Goal: Information Seeking & Learning: Learn about a topic

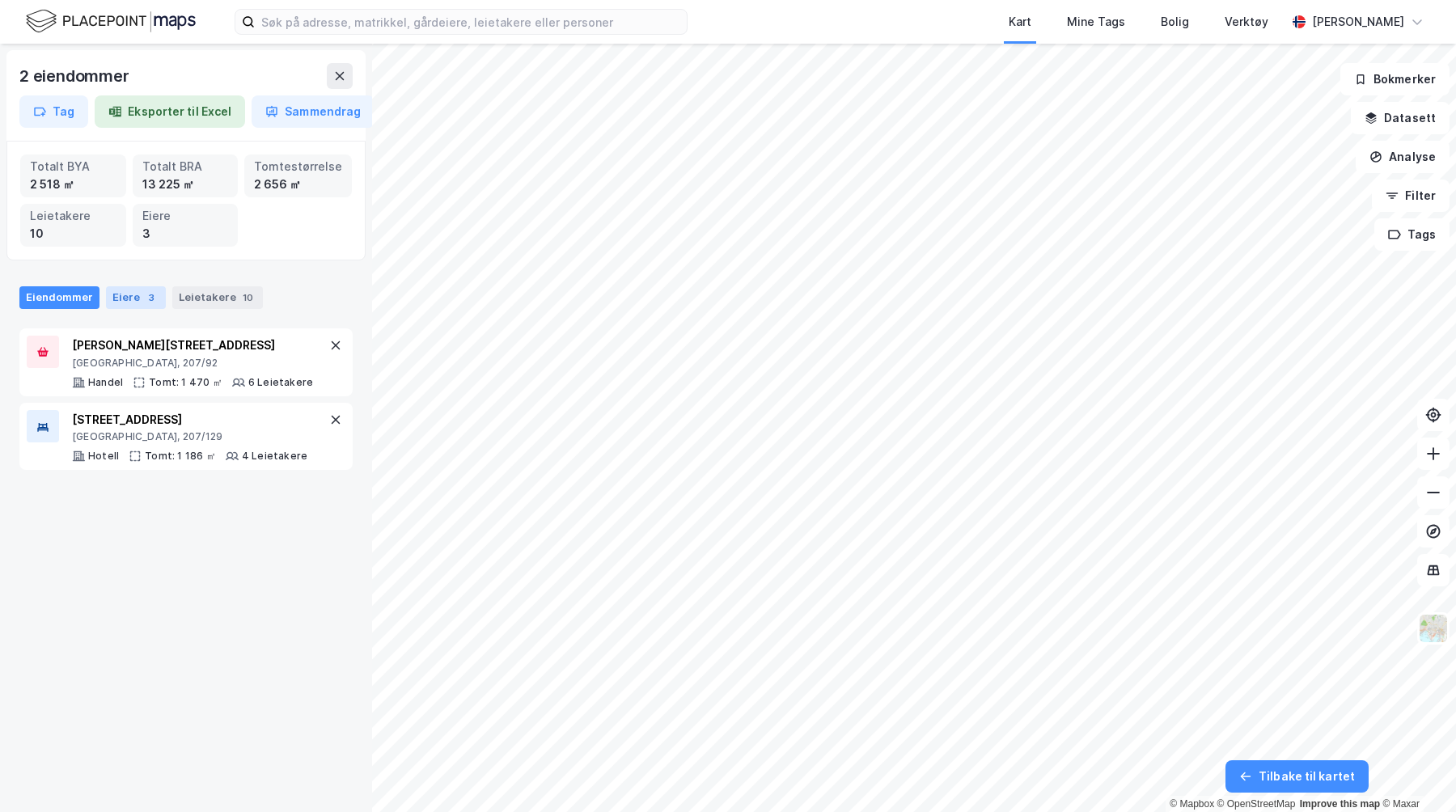
click at [132, 301] on div "Eiere 3" at bounding box center [135, 297] width 60 height 23
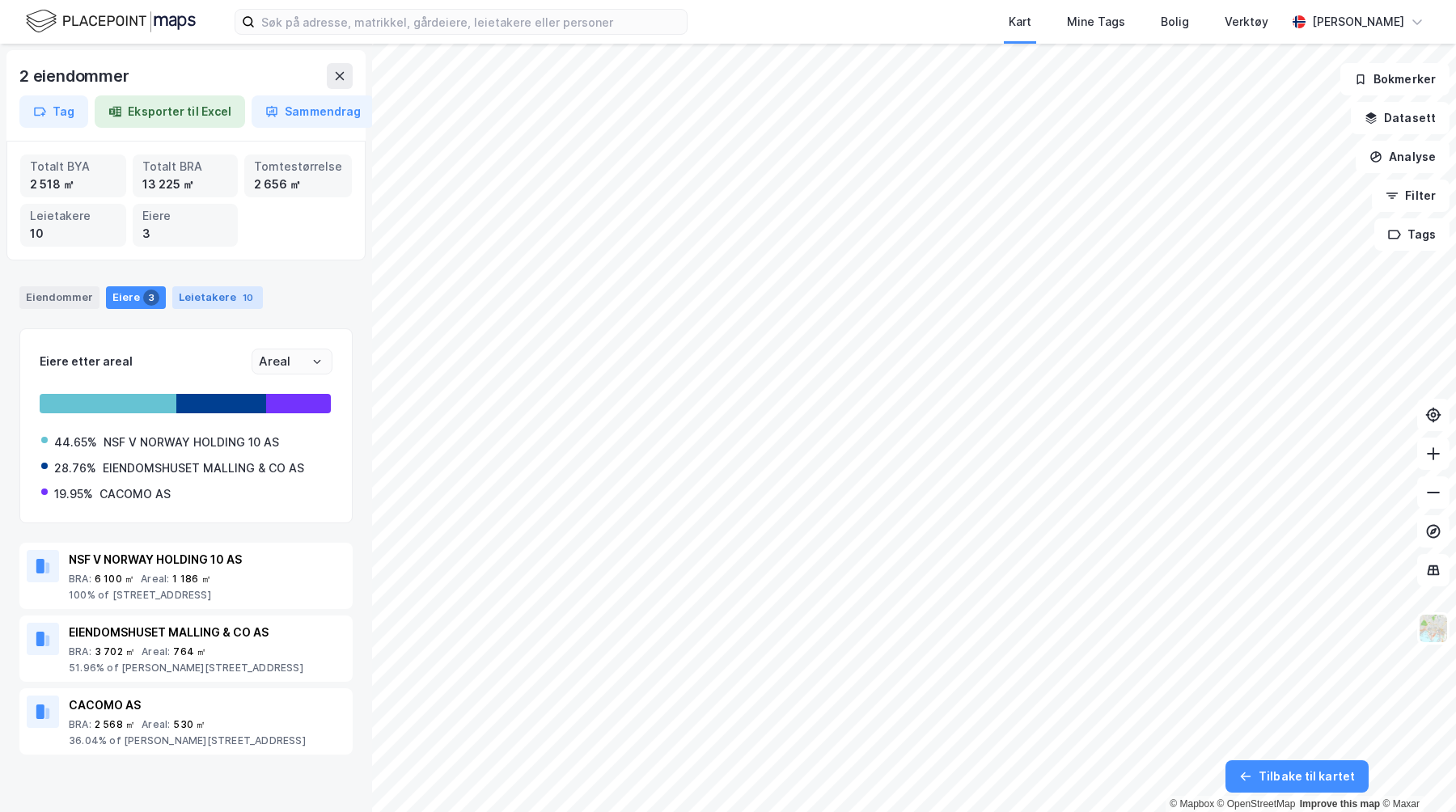
click at [205, 295] on div "Leietakere 10" at bounding box center [217, 297] width 91 height 23
